Goal: Find specific page/section: Find specific page/section

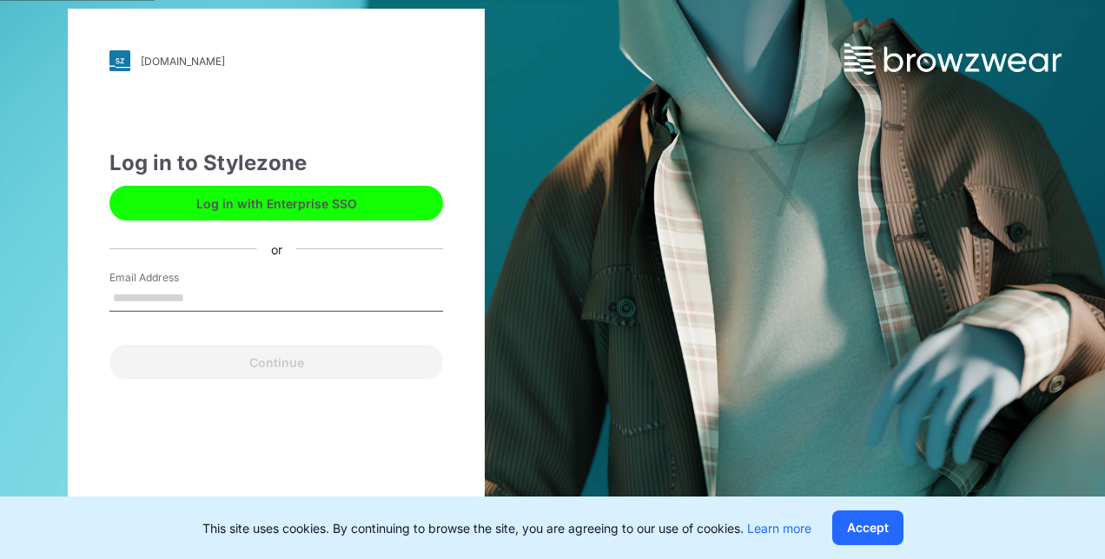
click at [237, 294] on input "Email Address" at bounding box center [276, 299] width 334 height 26
type input "**********"
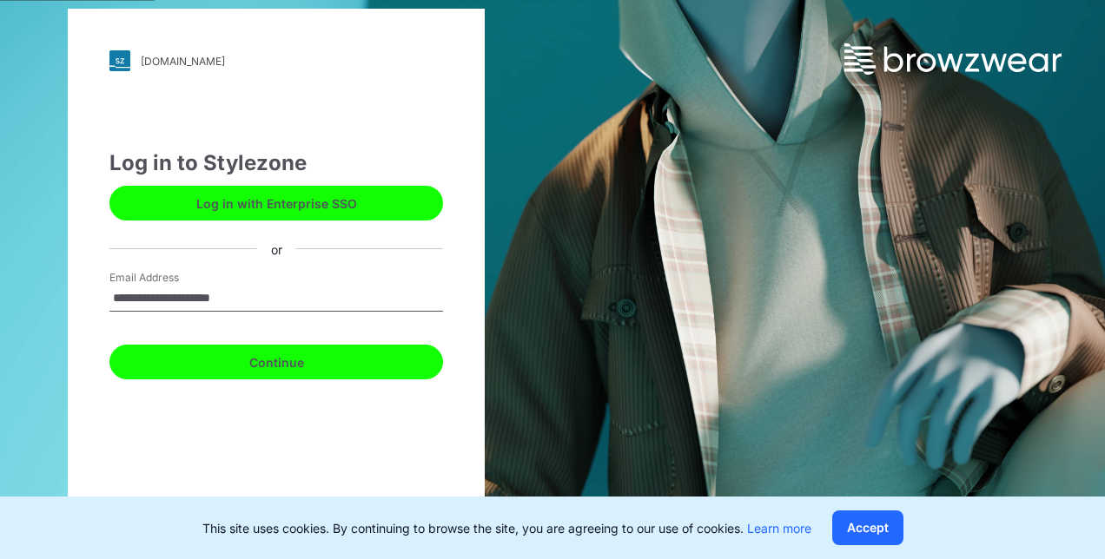
click at [222, 370] on button "Continue" at bounding box center [276, 362] width 334 height 35
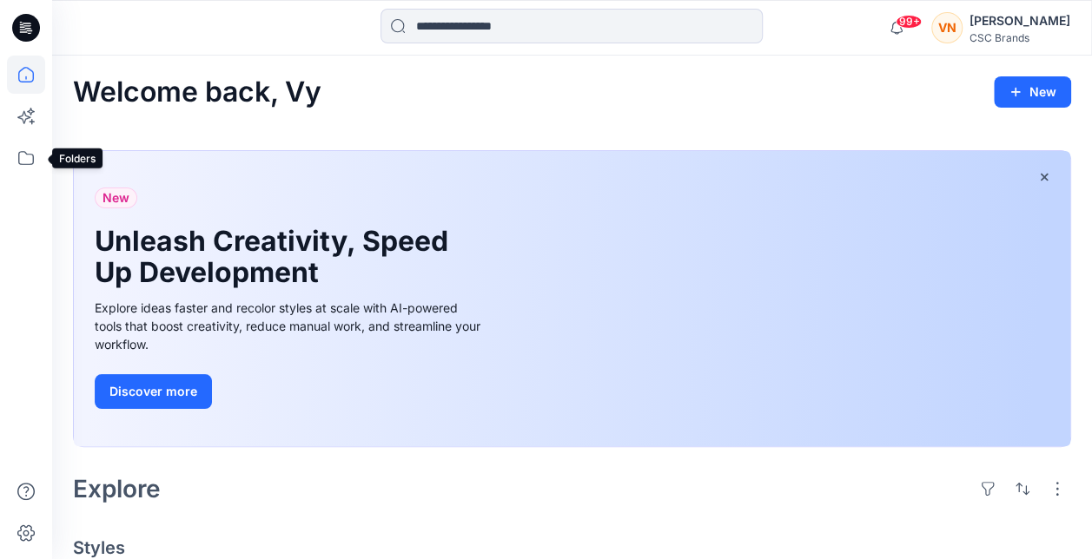
drag, startPoint x: 35, startPoint y: 170, endPoint x: 44, endPoint y: 177, distance: 11.8
click at [36, 171] on icon at bounding box center [26, 158] width 38 height 38
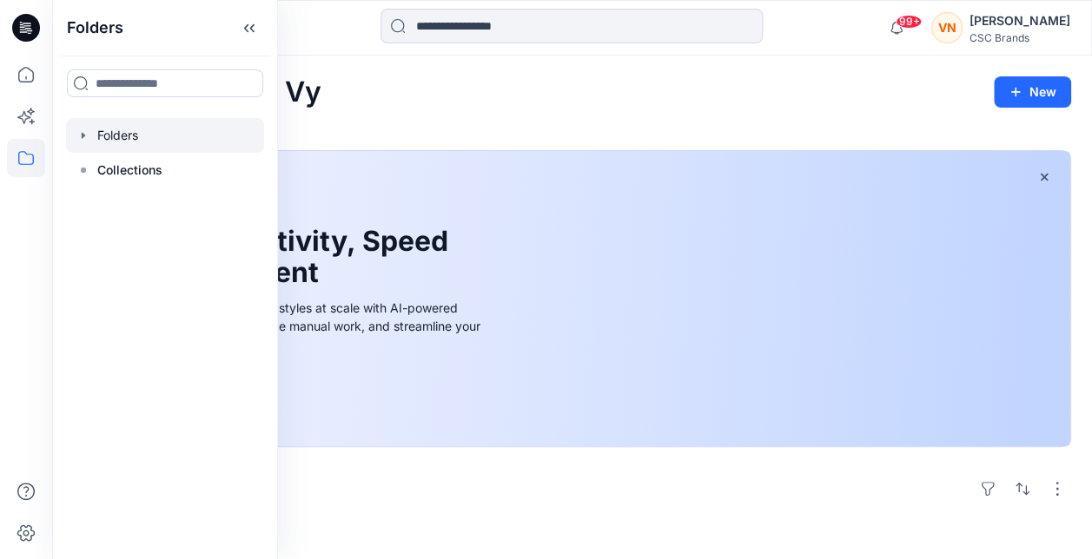
click at [85, 132] on icon "button" at bounding box center [83, 136] width 14 height 14
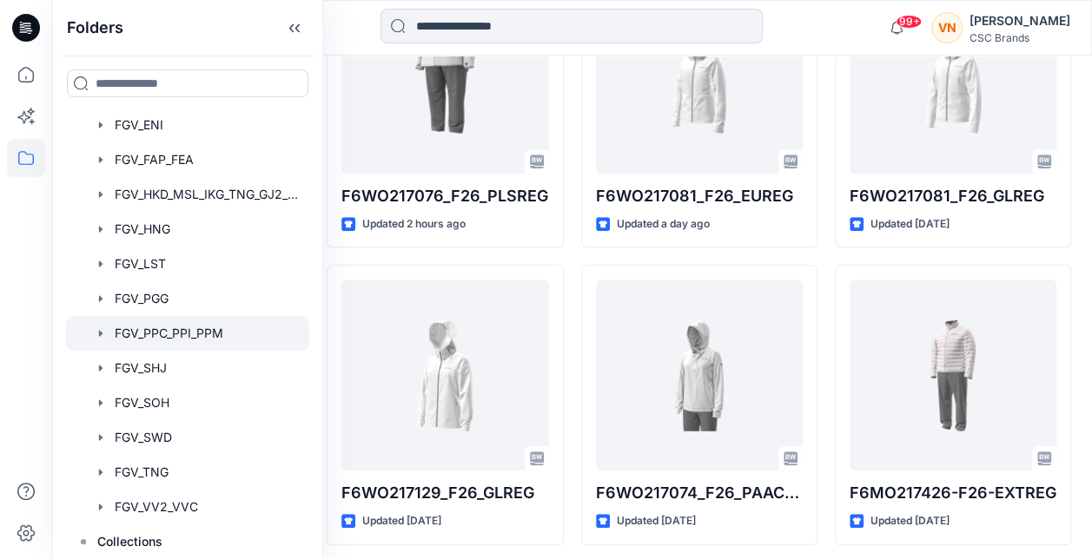
scroll to position [782, 0]
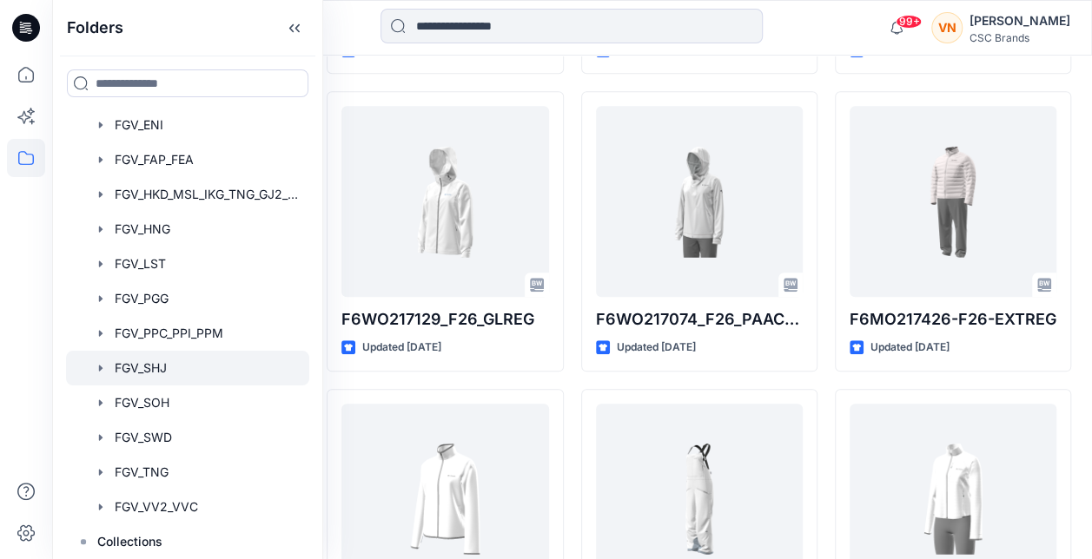
click at [145, 371] on div at bounding box center [187, 368] width 243 height 35
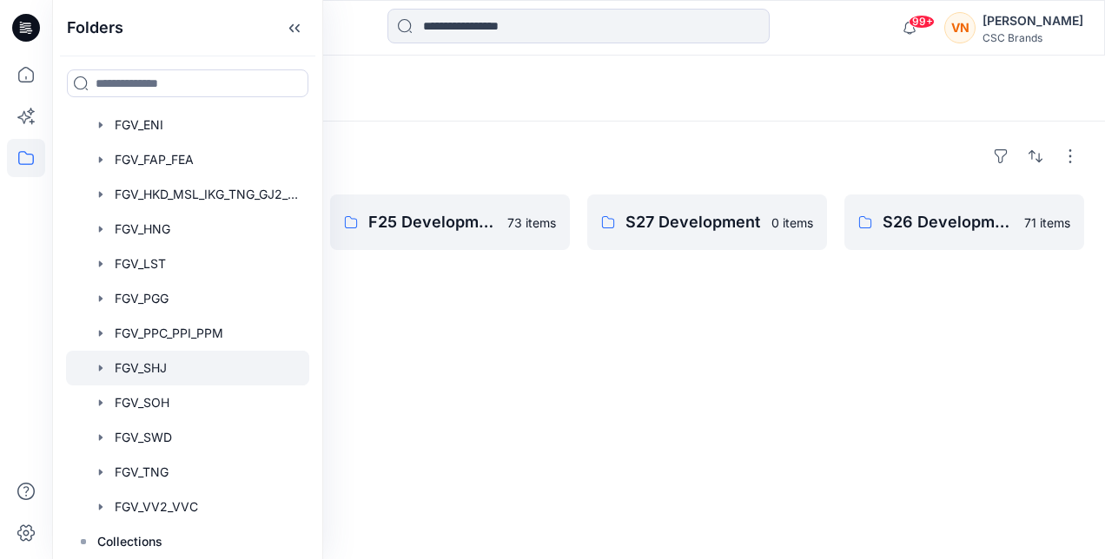
click at [109, 368] on div at bounding box center [187, 368] width 243 height 35
click at [102, 367] on icon "button" at bounding box center [101, 368] width 14 height 14
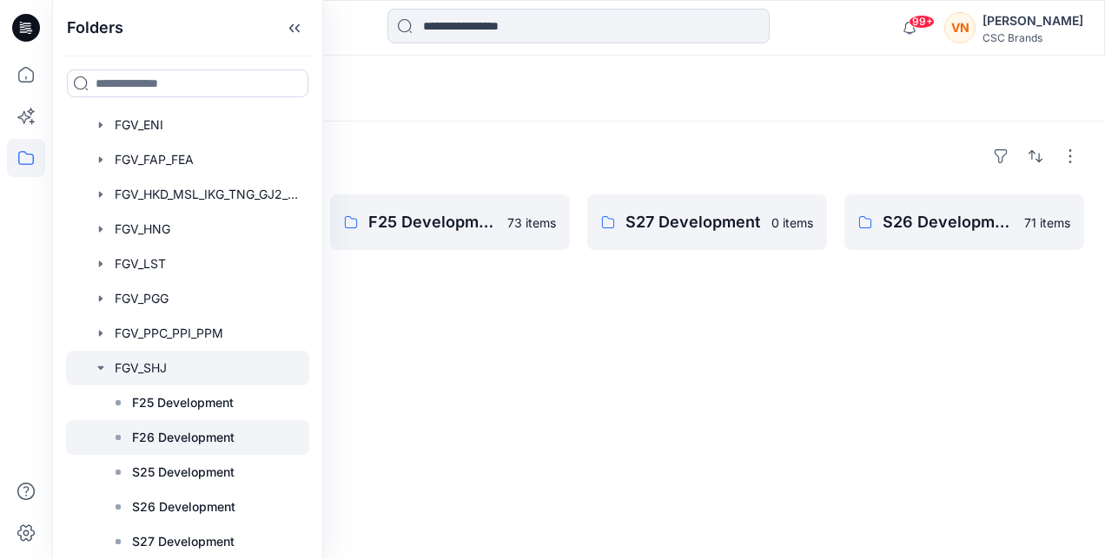
click at [170, 440] on p "F26 Development" at bounding box center [183, 437] width 103 height 21
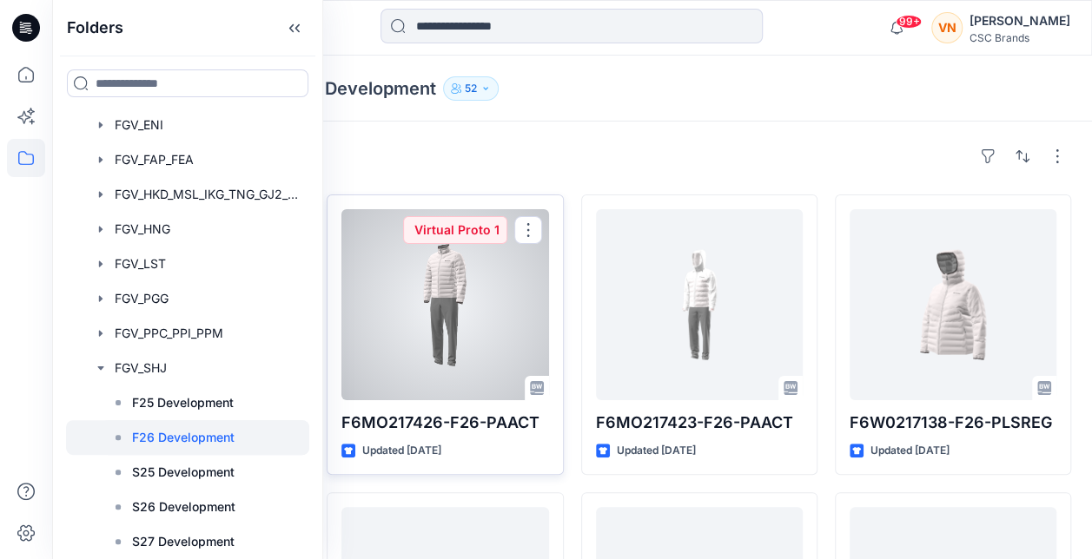
click at [470, 316] on div at bounding box center [444, 304] width 207 height 191
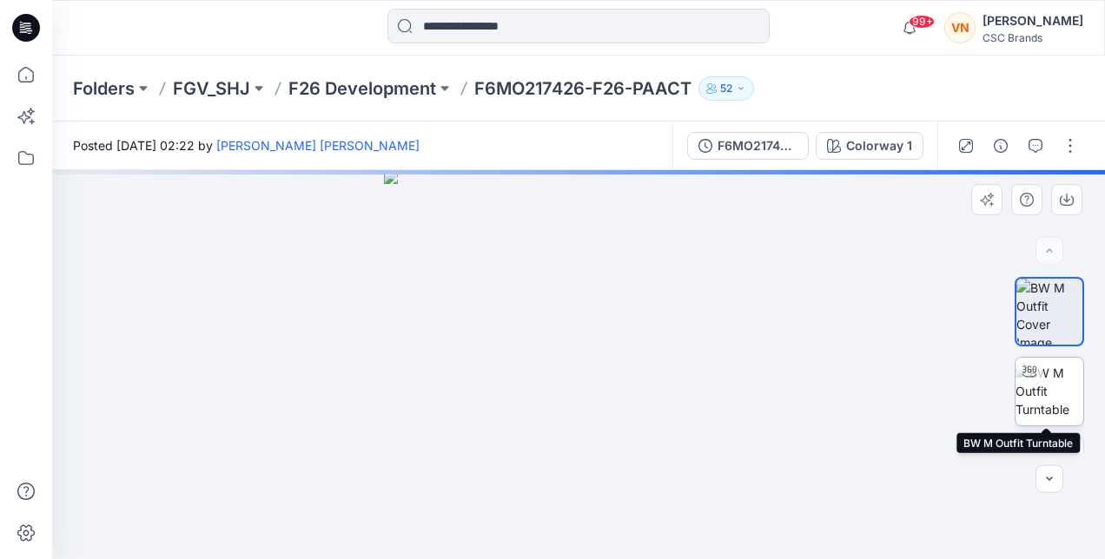
click at [1055, 380] on img at bounding box center [1049, 391] width 68 height 55
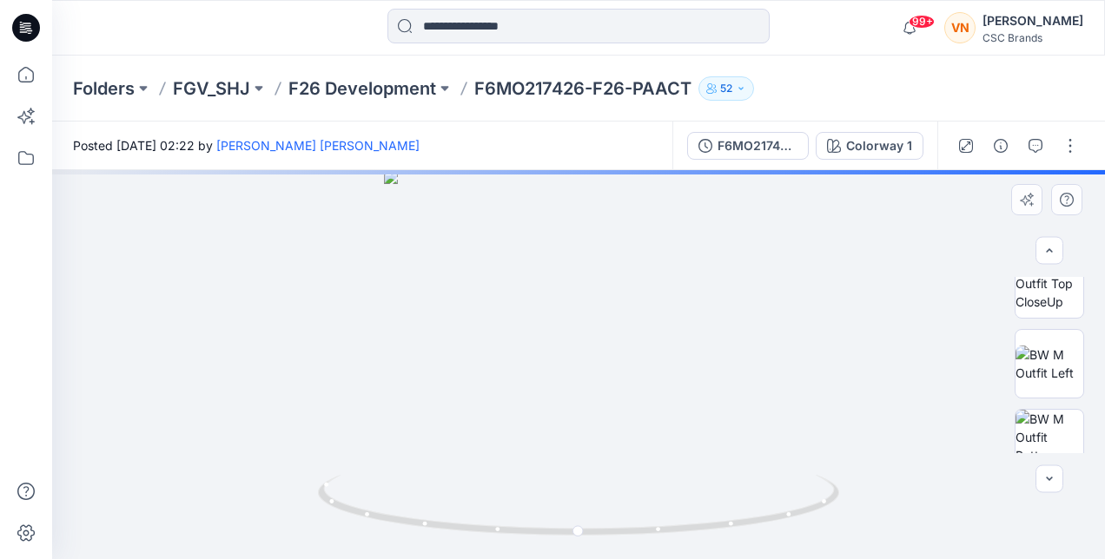
scroll to position [452, 0]
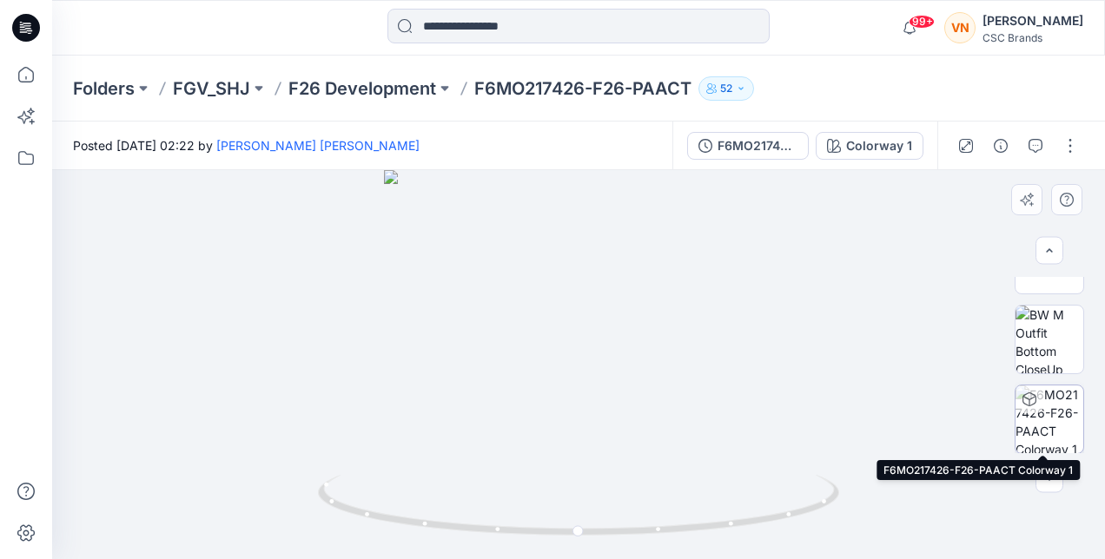
click at [1037, 435] on img at bounding box center [1049, 420] width 68 height 68
